Goal: Task Accomplishment & Management: Manage account settings

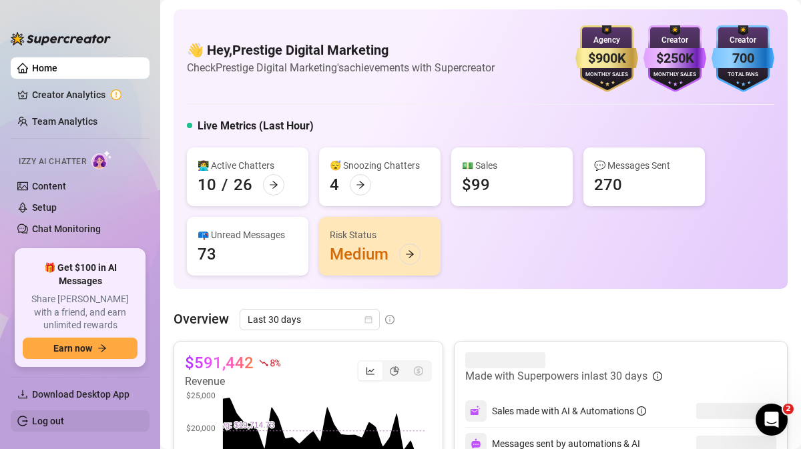
click at [49, 419] on link "Log out" at bounding box center [48, 421] width 32 height 11
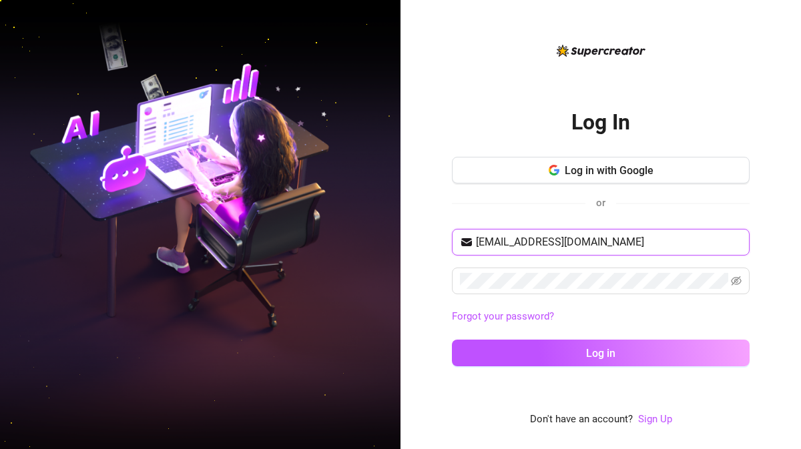
click at [599, 243] on input "[EMAIL_ADDRESS][DOMAIN_NAME]" at bounding box center [609, 242] width 266 height 16
type input "[EMAIL_ADDRESS][DOMAIN_NAME]"
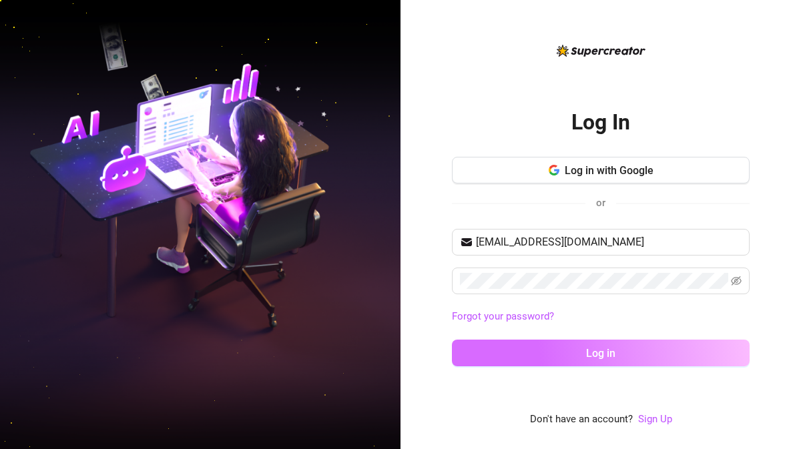
click at [587, 356] on span "Log in" at bounding box center [600, 353] width 29 height 13
